Goal: Task Accomplishment & Management: Use online tool/utility

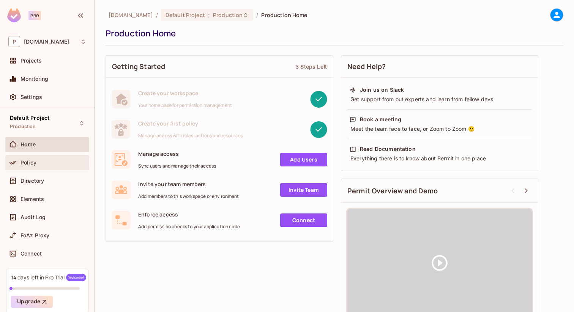
click at [32, 158] on div "Policy" at bounding box center [47, 162] width 78 height 9
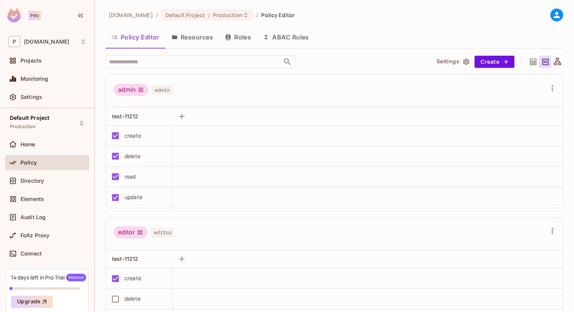
click at [189, 38] on button "Resources" at bounding box center [193, 37] width 54 height 19
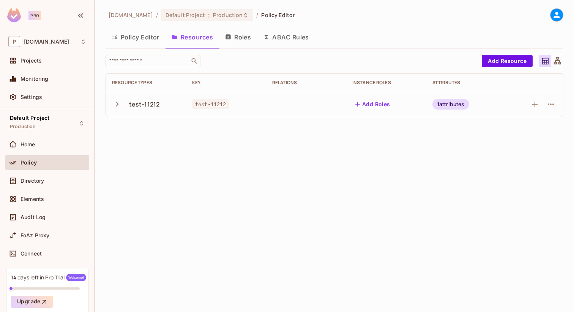
click at [559, 14] on icon at bounding box center [556, 14] width 9 height 9
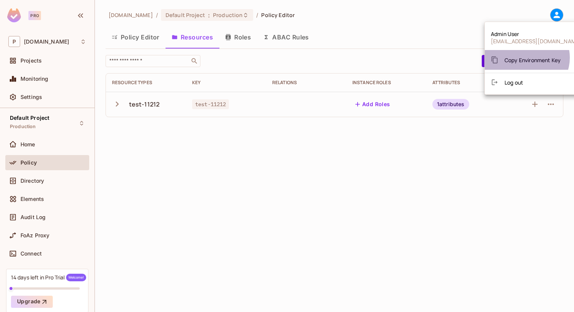
click at [526, 58] on span "Copy Environment Key" at bounding box center [533, 60] width 56 height 7
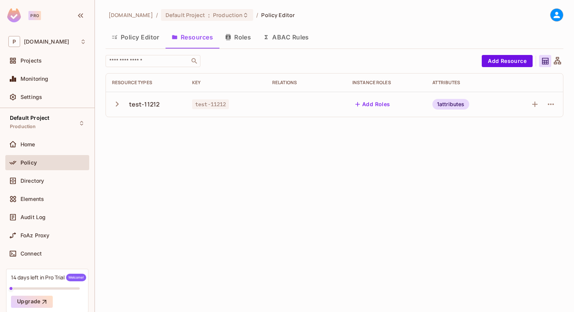
click at [142, 35] on button "Policy Editor" at bounding box center [136, 37] width 60 height 19
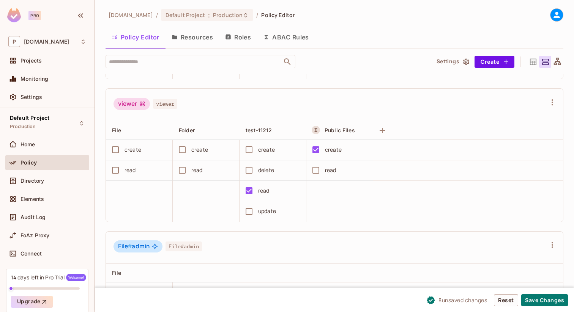
scroll to position [241, 0]
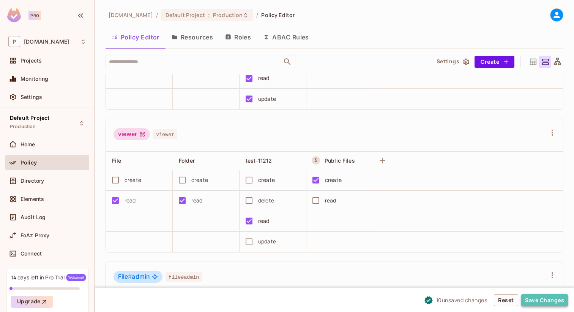
click at [550, 302] on button "Save Changes" at bounding box center [544, 301] width 47 height 12
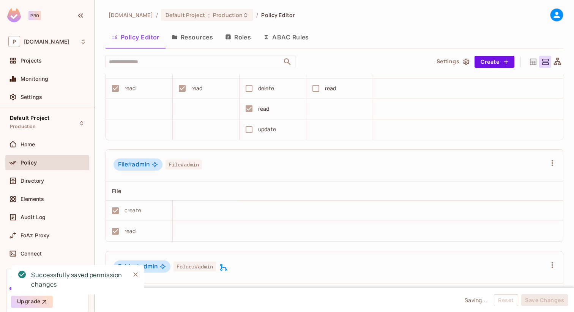
scroll to position [243, 0]
